Goal: Task Accomplishment & Management: Manage account settings

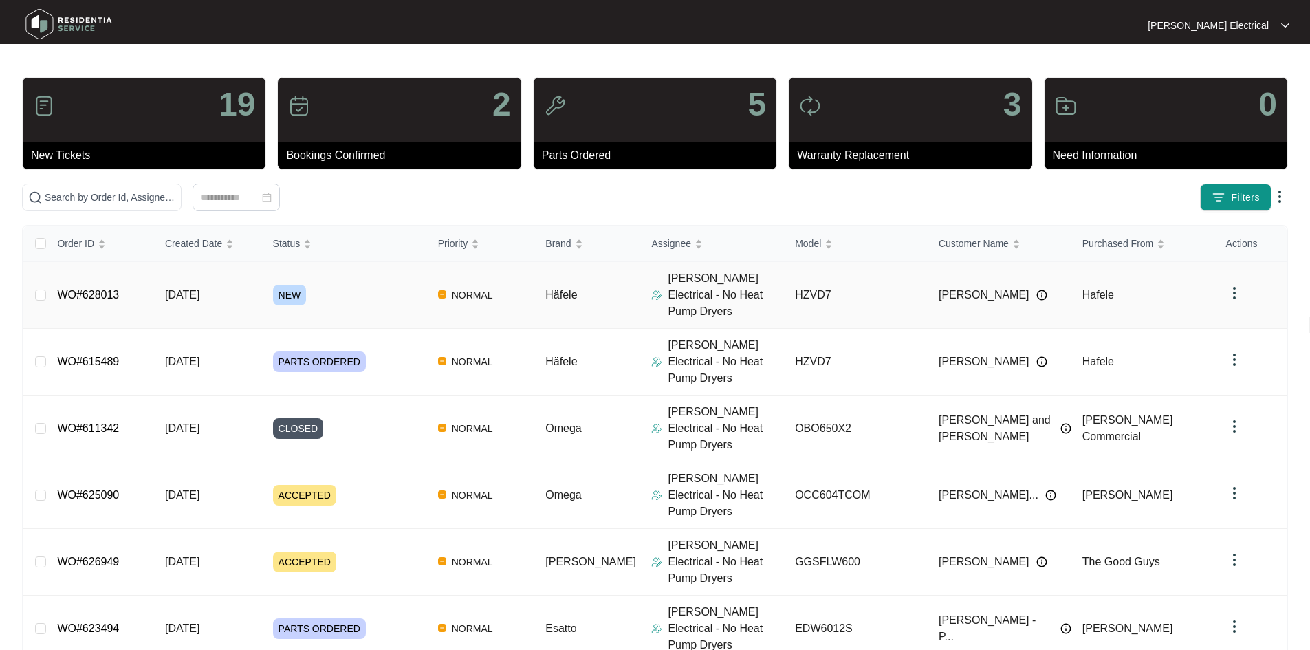
click at [199, 289] on span "[DATE]" at bounding box center [182, 295] width 34 height 12
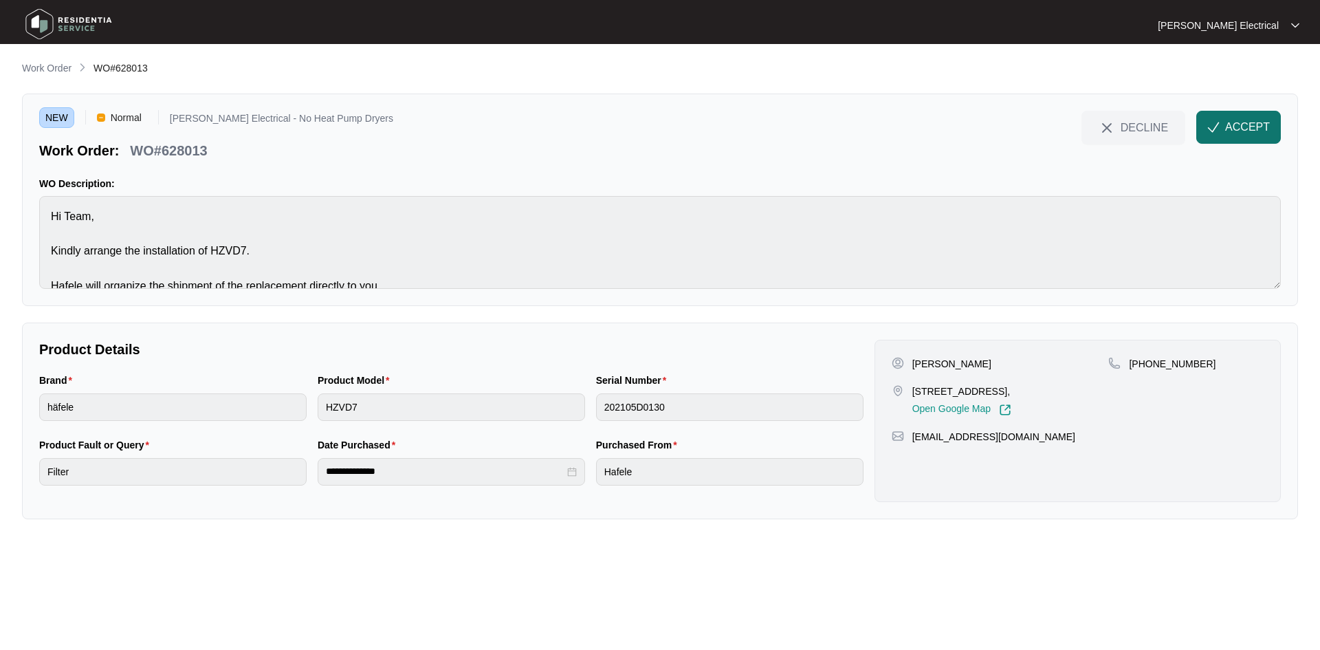
click at [1243, 123] on span "ACCEPT" at bounding box center [1247, 127] width 45 height 17
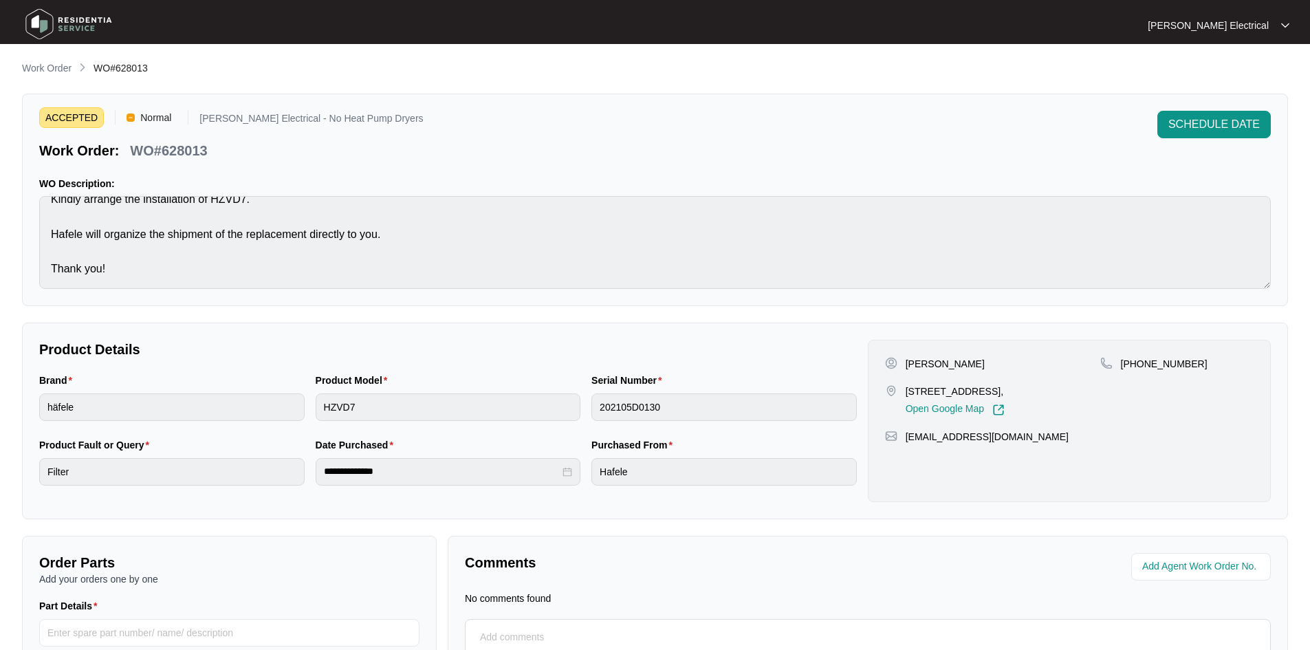
click at [81, 12] on img at bounding box center [69, 23] width 96 height 41
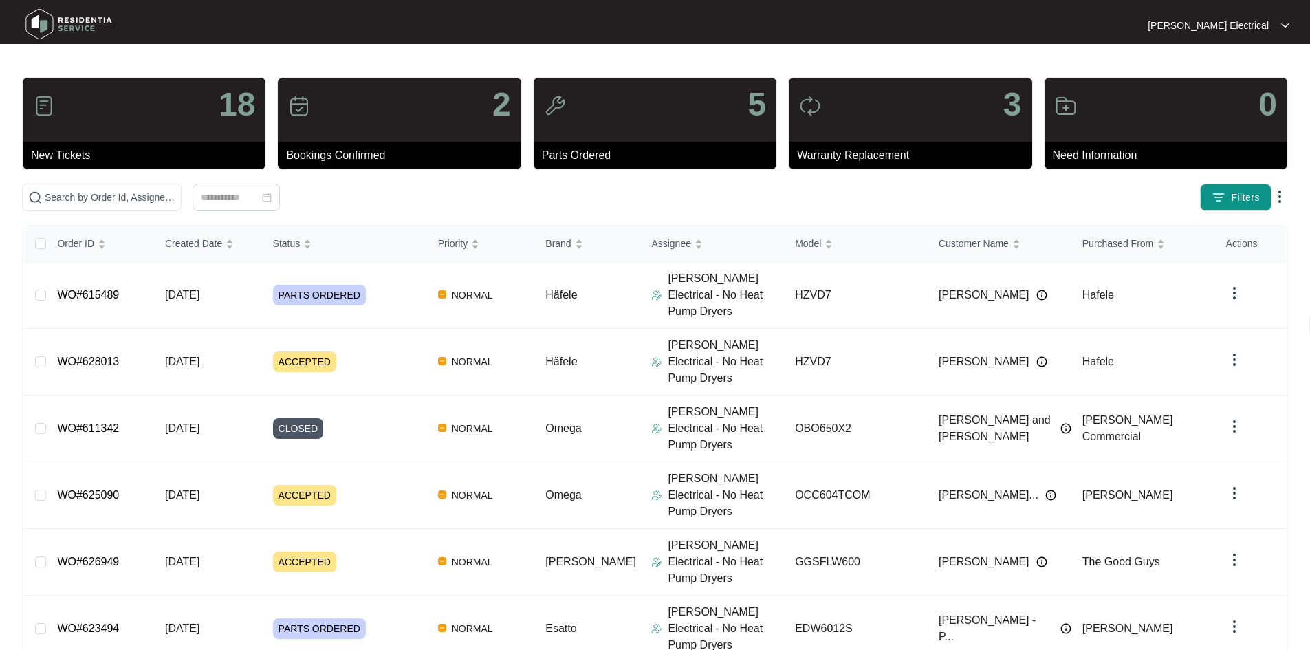
click at [87, 19] on img at bounding box center [69, 23] width 96 height 41
